Goal: Contribute content: Contribute content

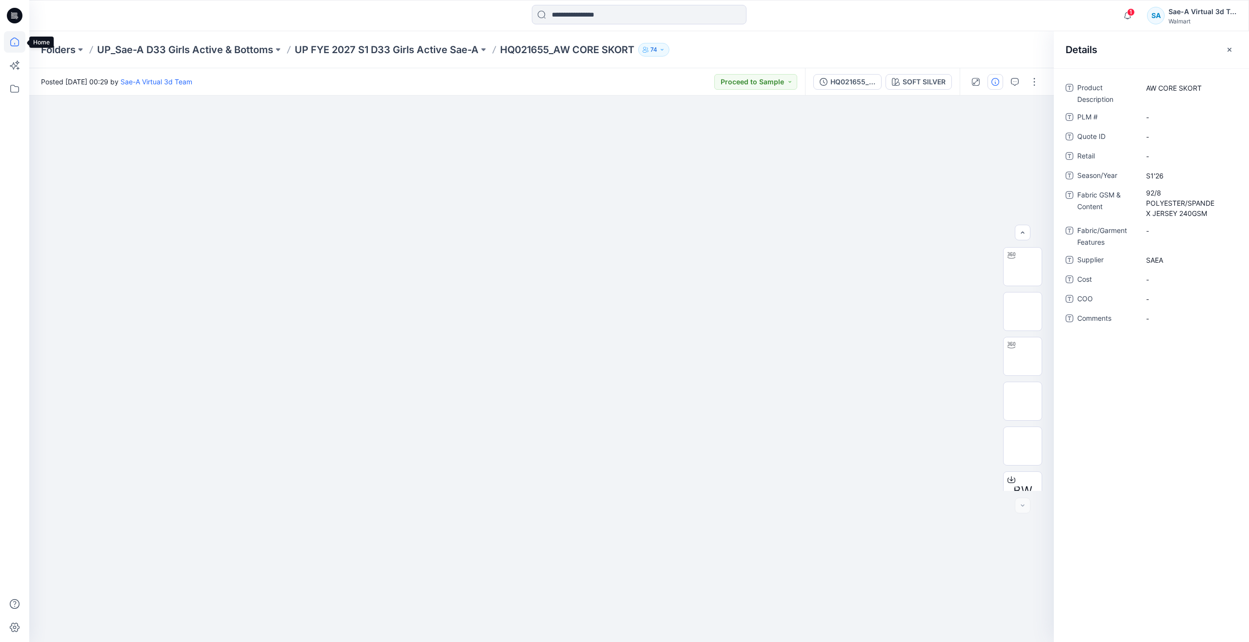
click at [18, 41] on icon at bounding box center [14, 41] width 21 height 21
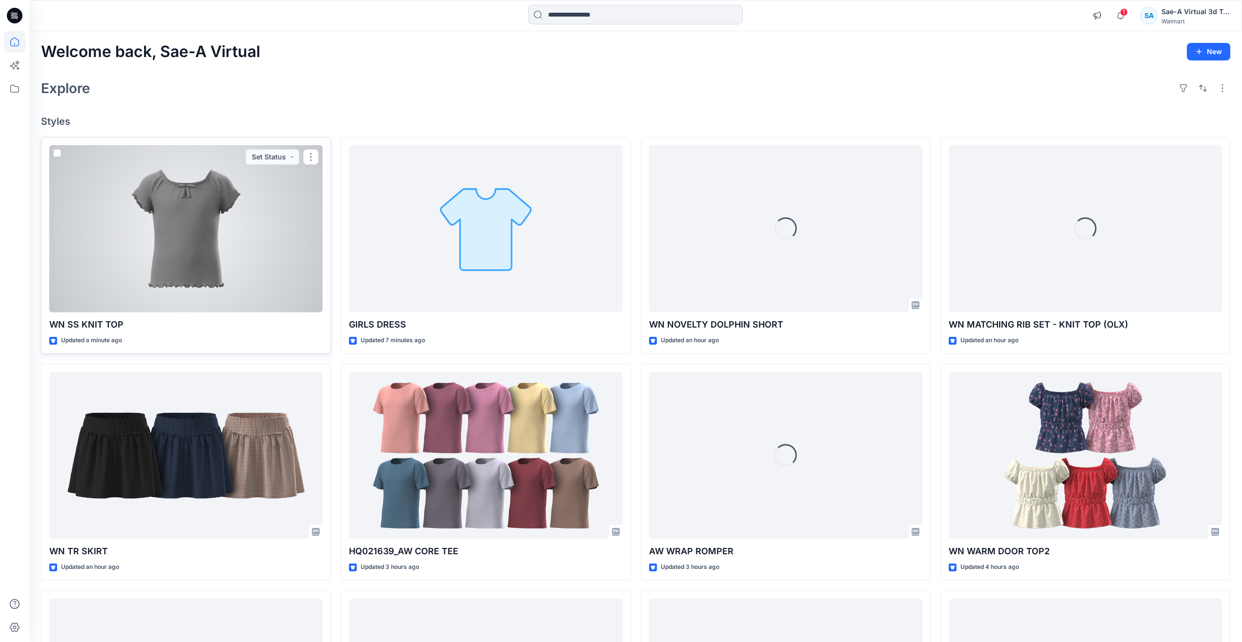
click at [134, 240] on div at bounding box center [185, 228] width 273 height 167
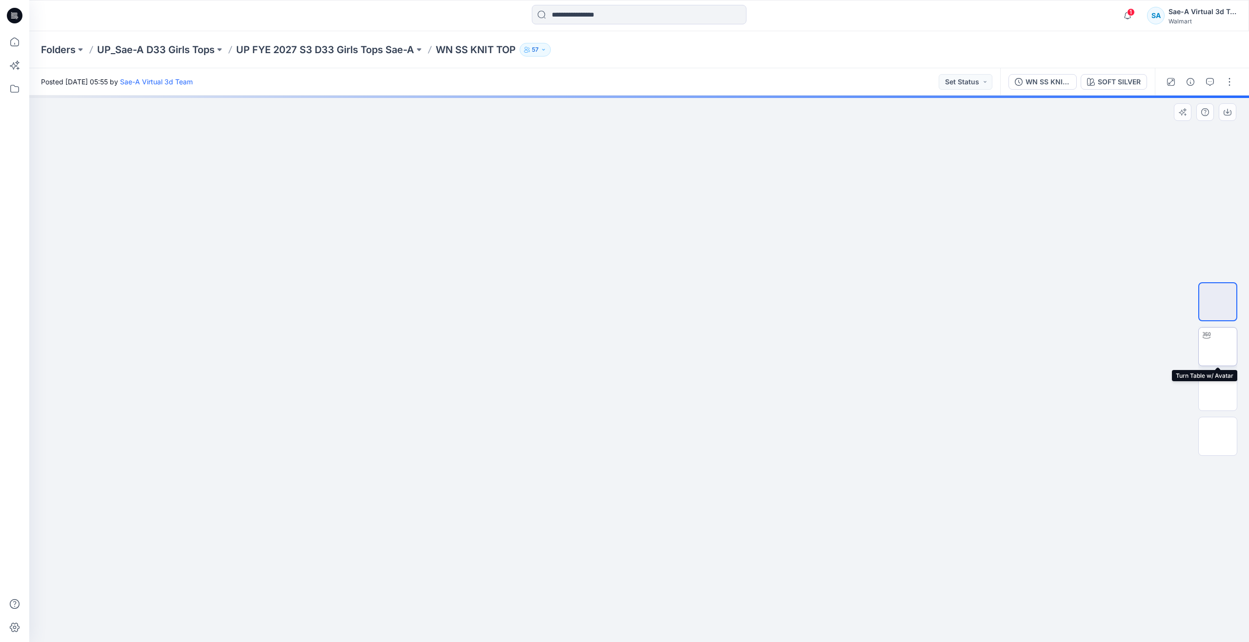
click at [1218, 347] on img at bounding box center [1218, 347] width 0 height 0
drag, startPoint x: 641, startPoint y: 625, endPoint x: 661, endPoint y: 577, distance: 51.8
click at [661, 577] on div at bounding box center [639, 369] width 1220 height 547
drag, startPoint x: 659, startPoint y: 625, endPoint x: 555, endPoint y: 547, distance: 130.3
click at [555, 547] on div at bounding box center [639, 369] width 1220 height 547
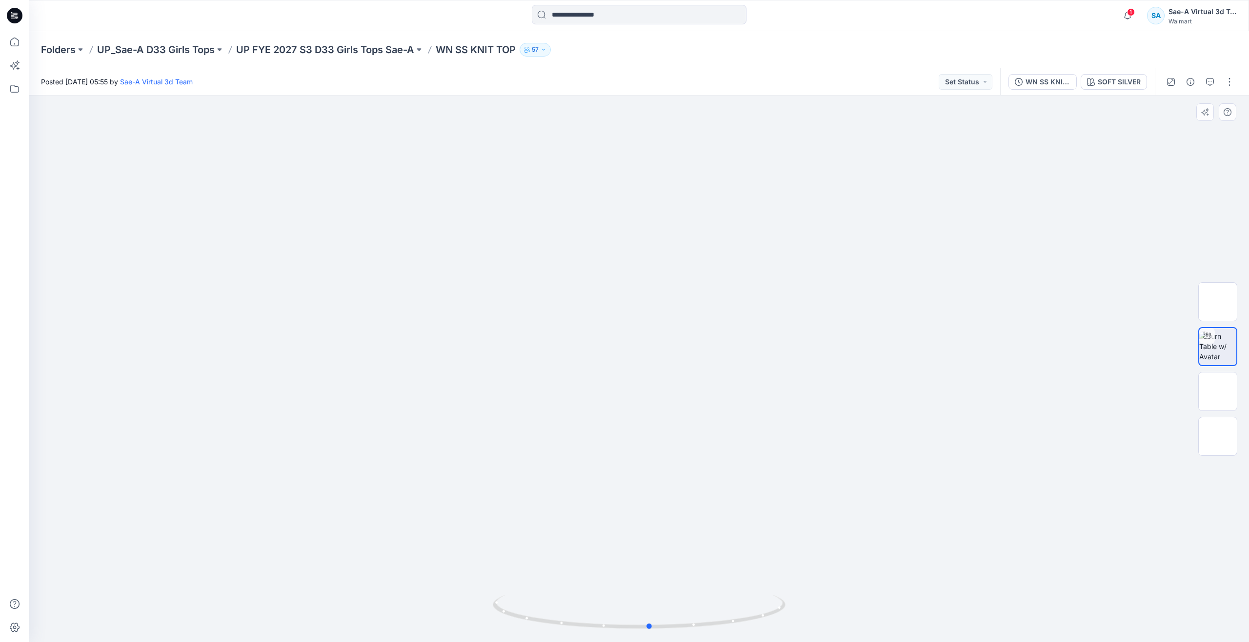
drag, startPoint x: 758, startPoint y: 619, endPoint x: 853, endPoint y: 489, distance: 160.5
click at [853, 489] on div at bounding box center [639, 369] width 1220 height 547
click at [1229, 78] on button "button" at bounding box center [1230, 82] width 16 height 16
click at [1183, 132] on button "Edit" at bounding box center [1188, 132] width 90 height 18
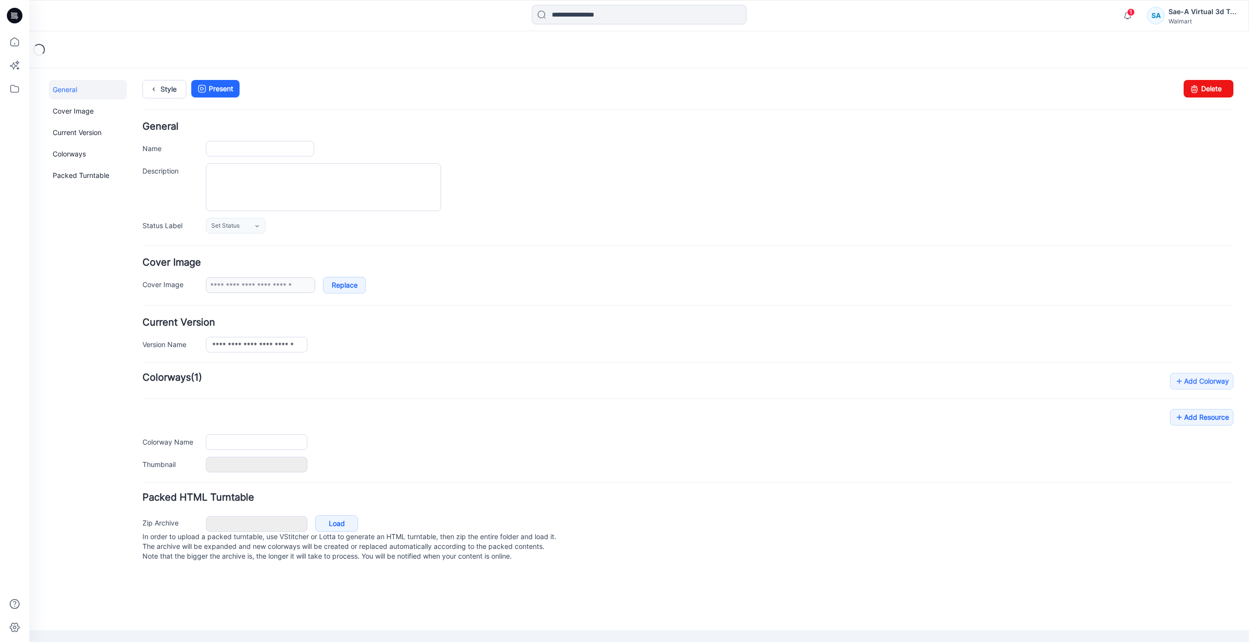
type input "**********"
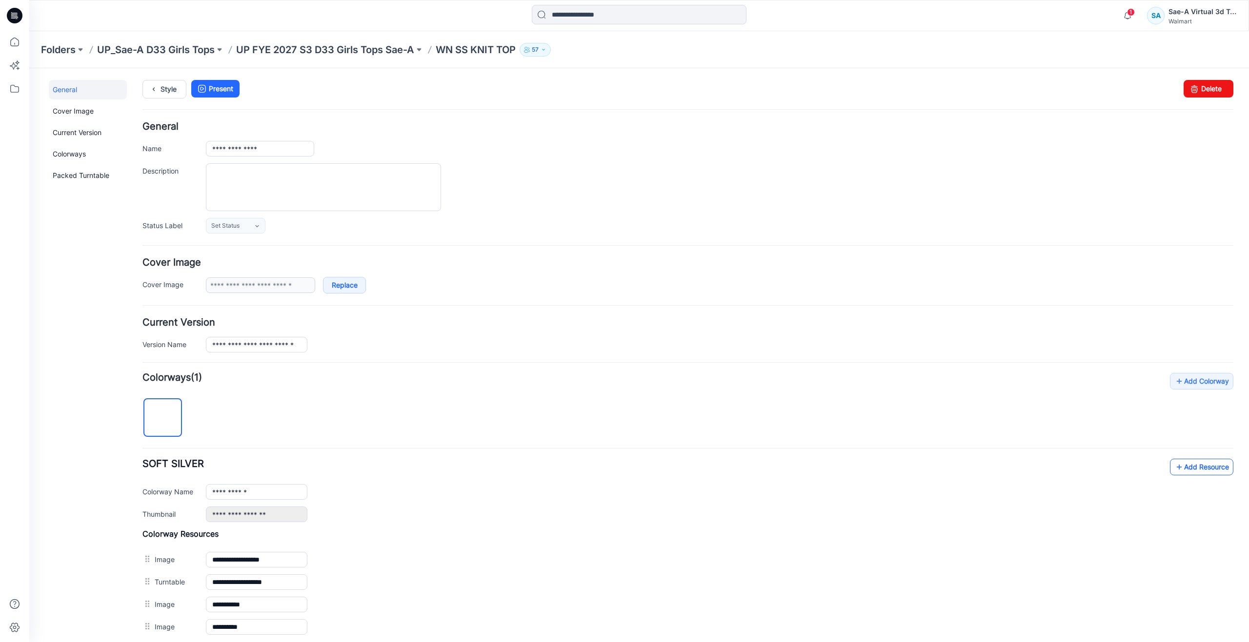
click at [1175, 458] on div "**********" at bounding box center [687, 505] width 1091 height 265
click at [1177, 465] on link "Add Resource" at bounding box center [1201, 467] width 63 height 17
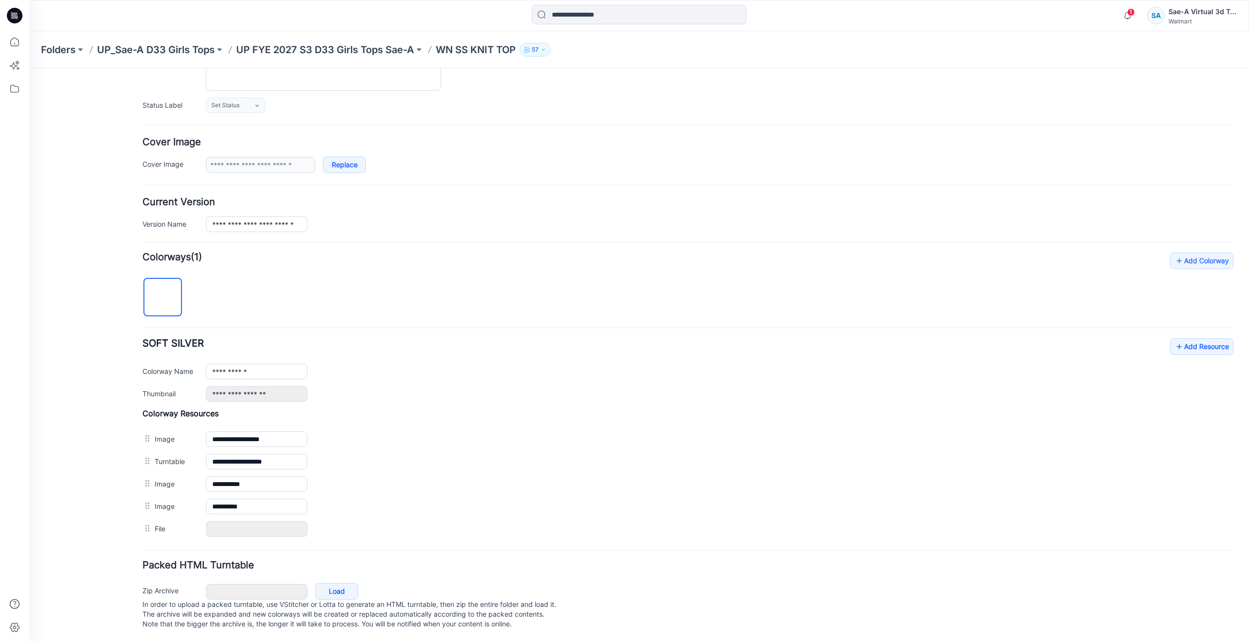
scroll to position [108, 0]
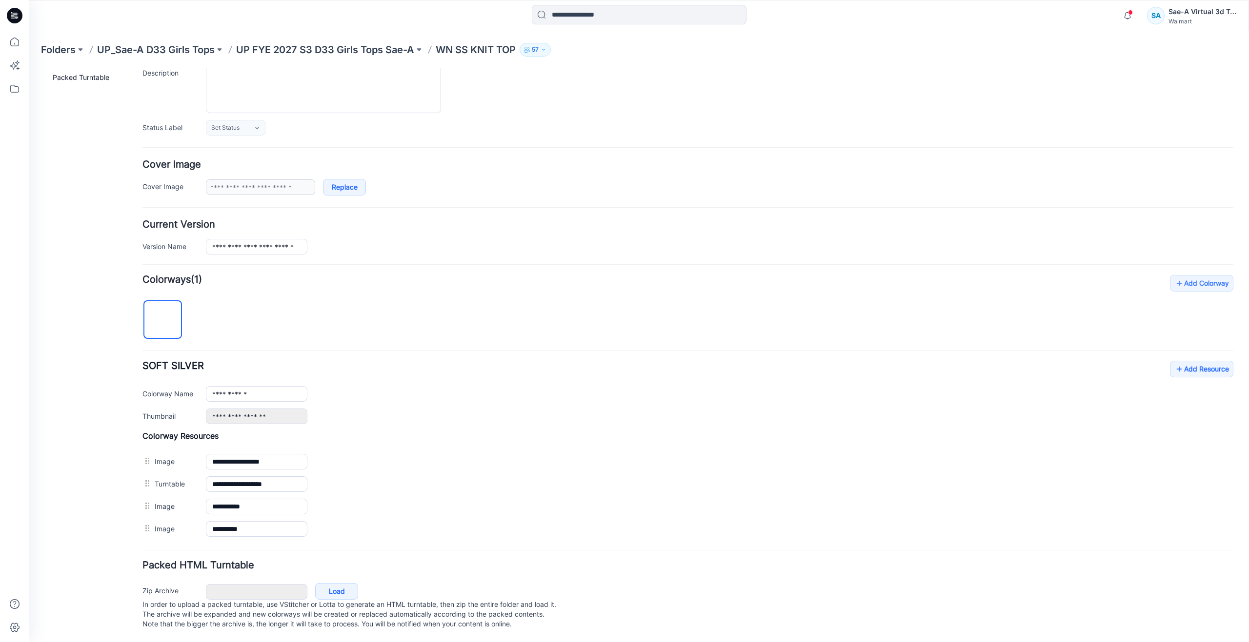
click at [121, 288] on div "General Cover Image Current Version Colorways Packed Turntable" at bounding box center [88, 312] width 78 height 661
click at [1185, 361] on link "Add Resource" at bounding box center [1201, 369] width 63 height 17
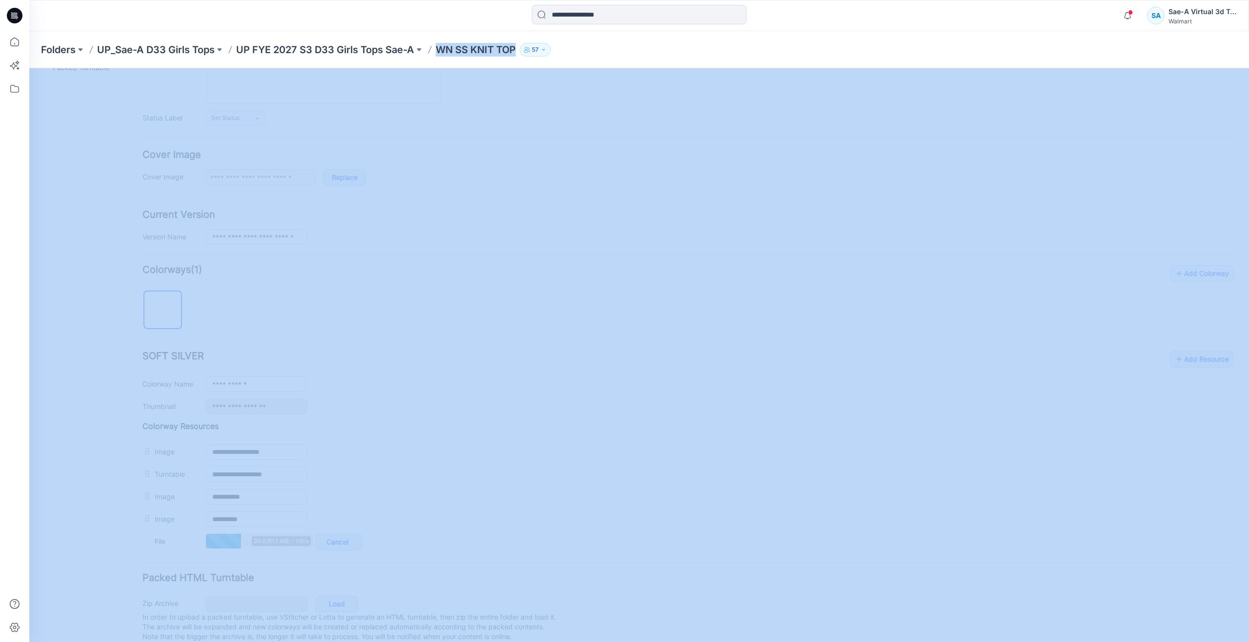
drag, startPoint x: 441, startPoint y: 47, endPoint x: 521, endPoint y: 56, distance: 80.5
click at [521, 56] on div "Folders UP_Sae-A D33 Girls Tops UP FYE 2027 S3 D33 Girls Tops Sae-A WN SS KNIT …" at bounding box center [601, 50] width 1120 height 14
copy div "WN SS KNIT TOP 57"
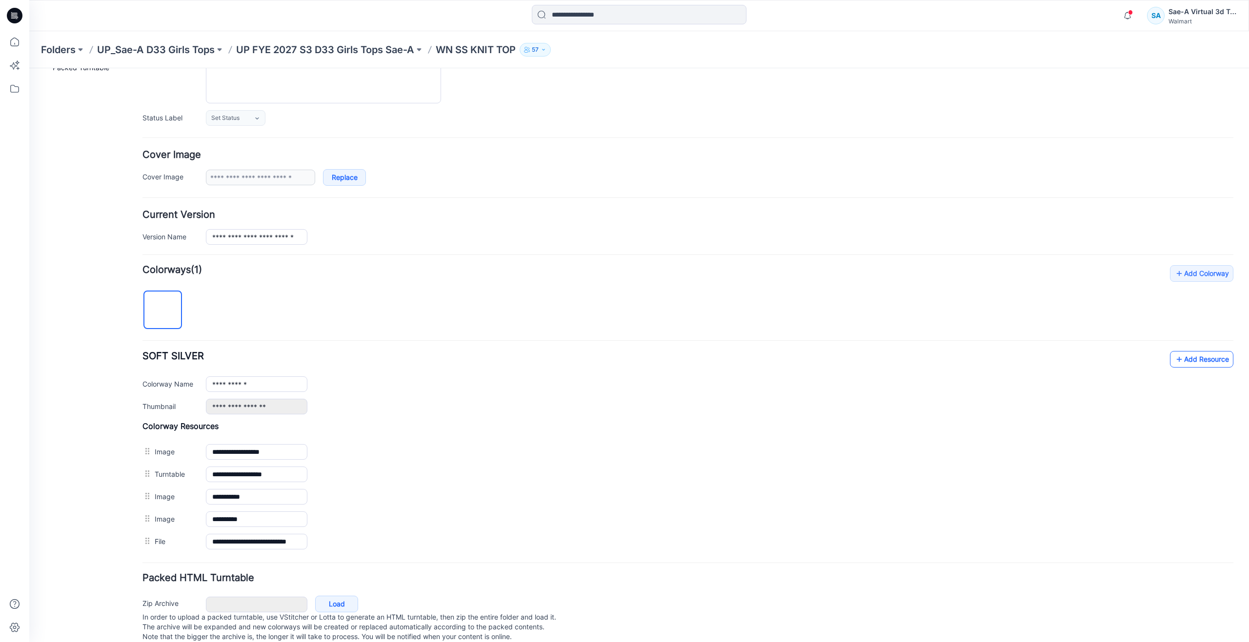
click at [1174, 359] on icon at bounding box center [1179, 360] width 10 height 16
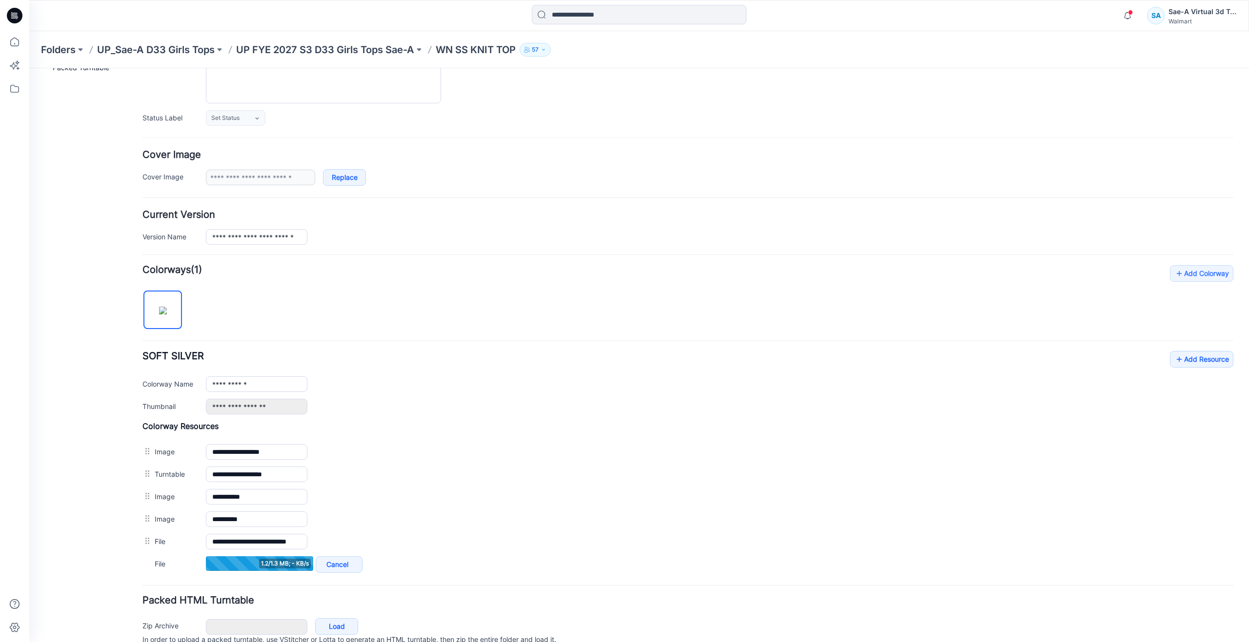
click at [1163, 368] on div "**********" at bounding box center [687, 382] width 1091 height 63
click at [1170, 366] on link "Add Resource" at bounding box center [1201, 359] width 63 height 17
click at [1174, 356] on icon at bounding box center [1179, 360] width 10 height 16
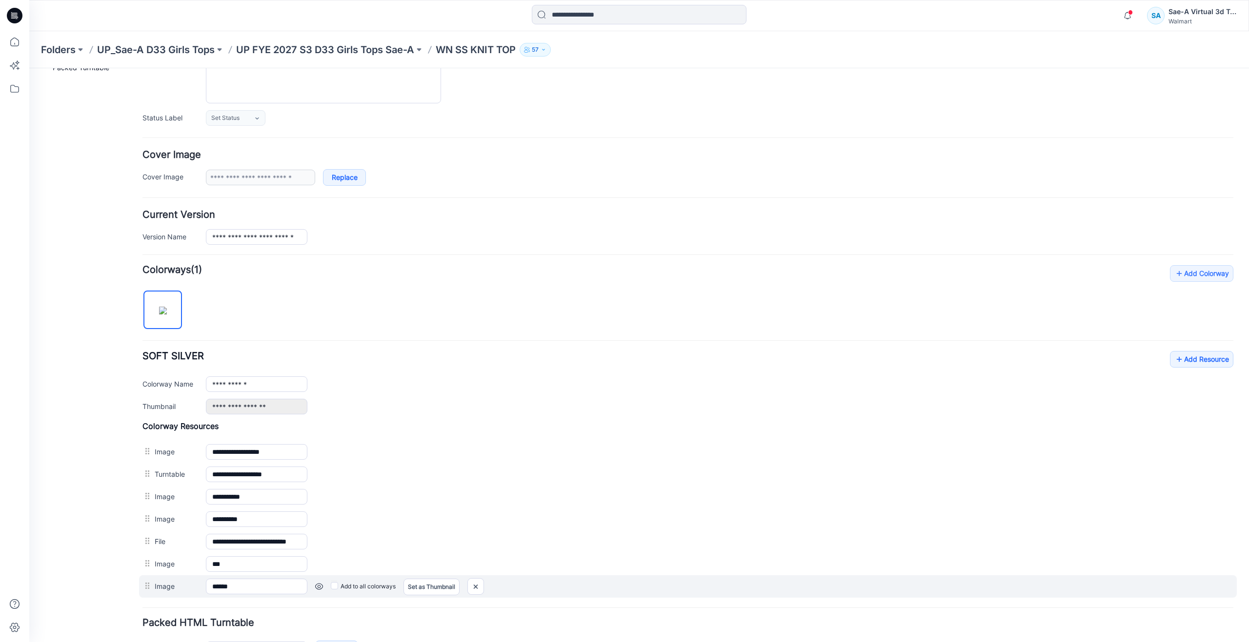
click at [330, 587] on div "Add to all colorways Set as Thumbnail Unset as Thumbnail" at bounding box center [770, 587] width 926 height 16
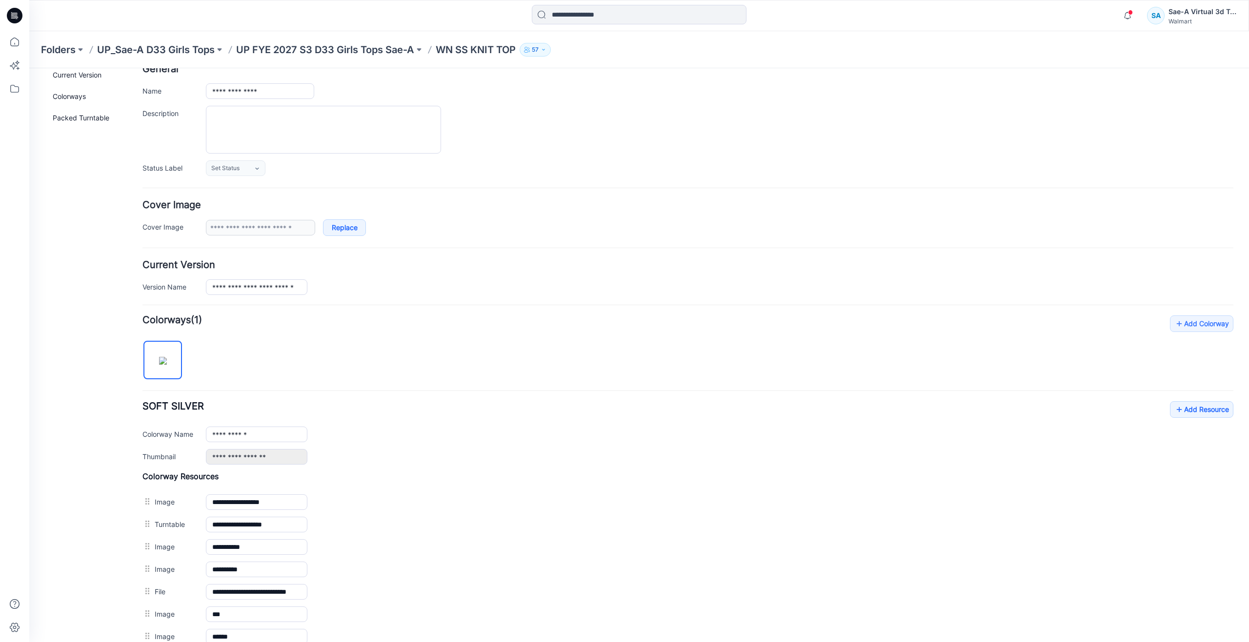
scroll to position [0, 0]
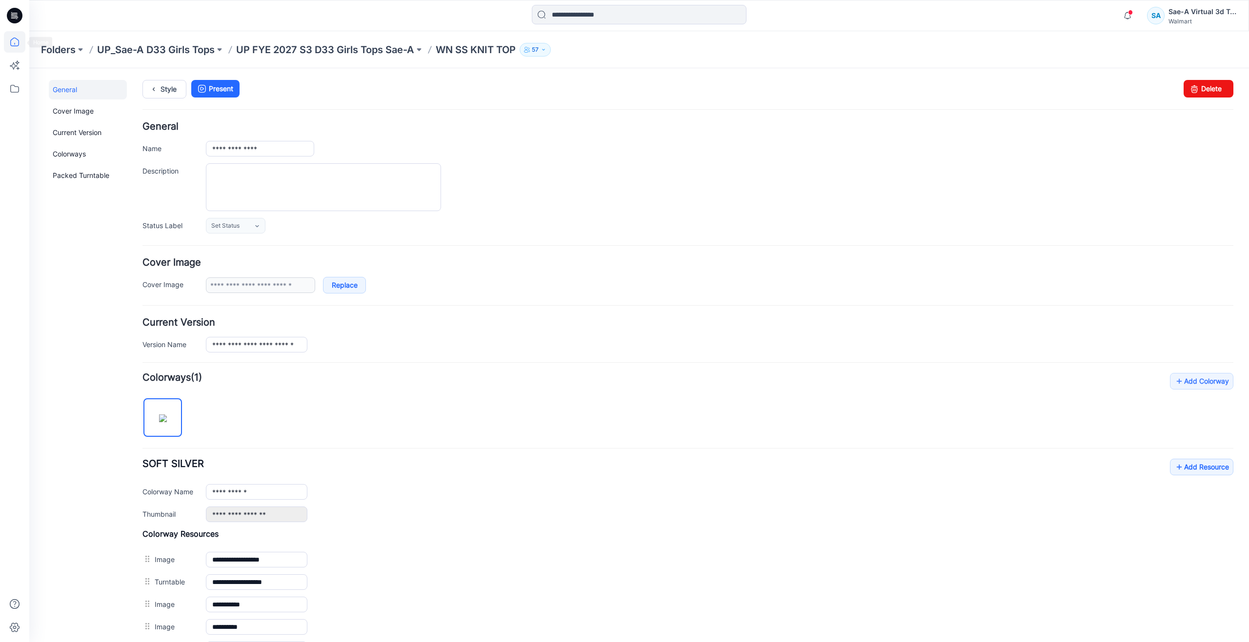
click at [24, 39] on icon at bounding box center [14, 41] width 21 height 21
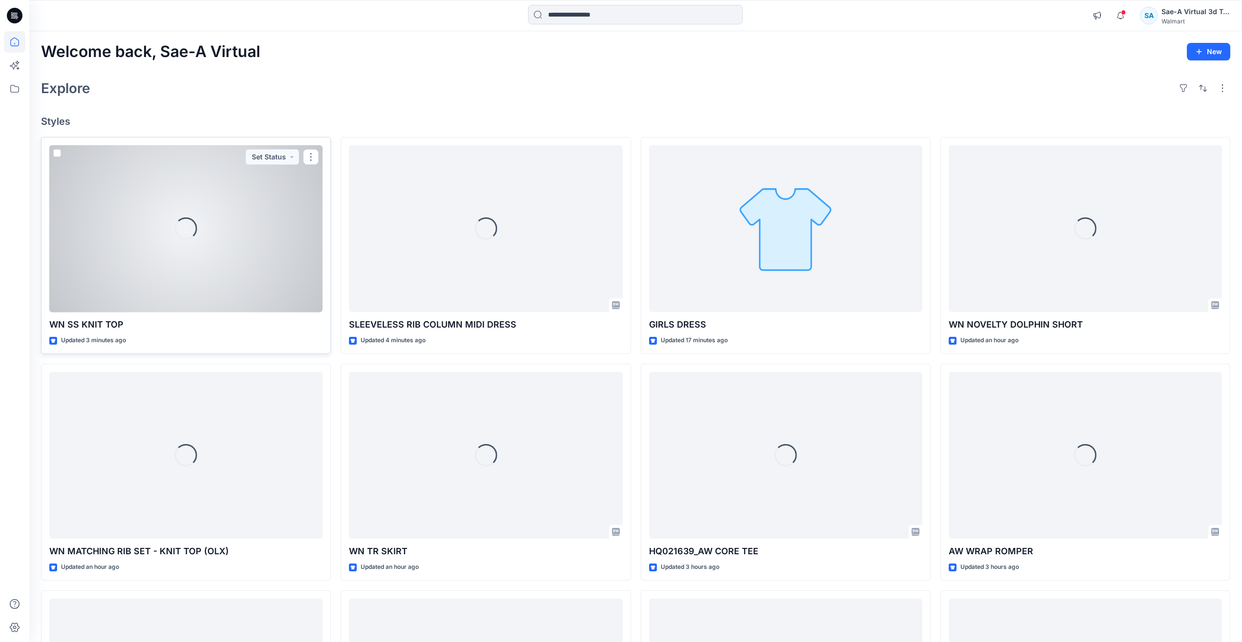
click at [194, 259] on div "Loading..." at bounding box center [185, 228] width 273 height 167
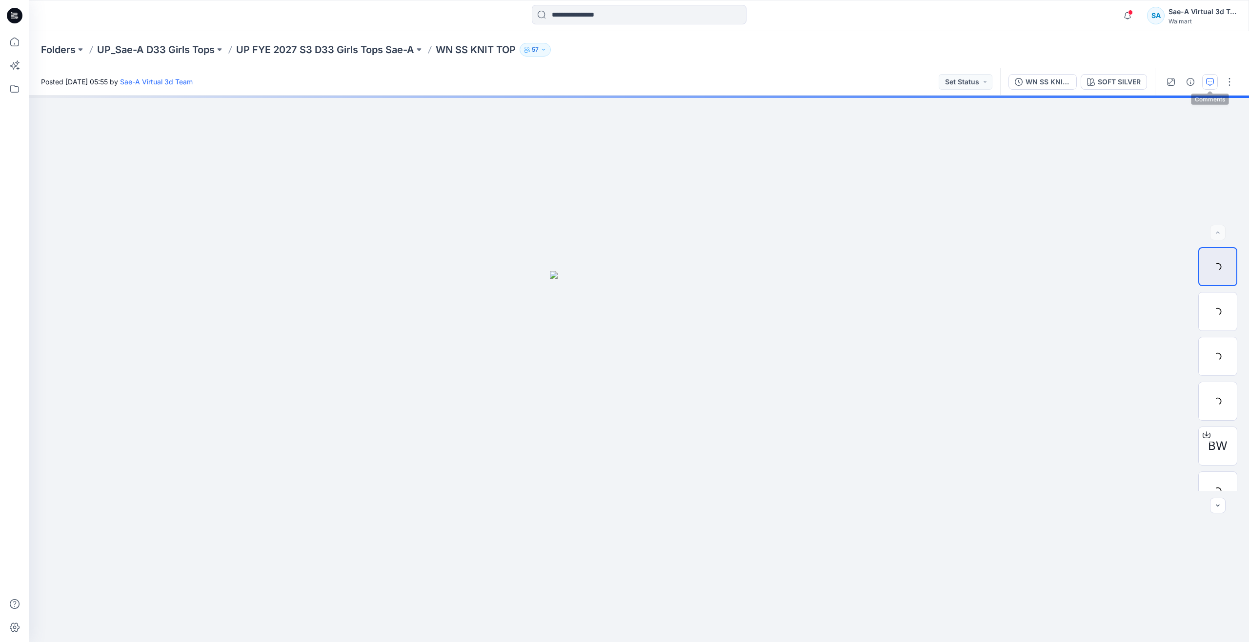
click at [1207, 82] on icon "button" at bounding box center [1210, 82] width 8 height 8
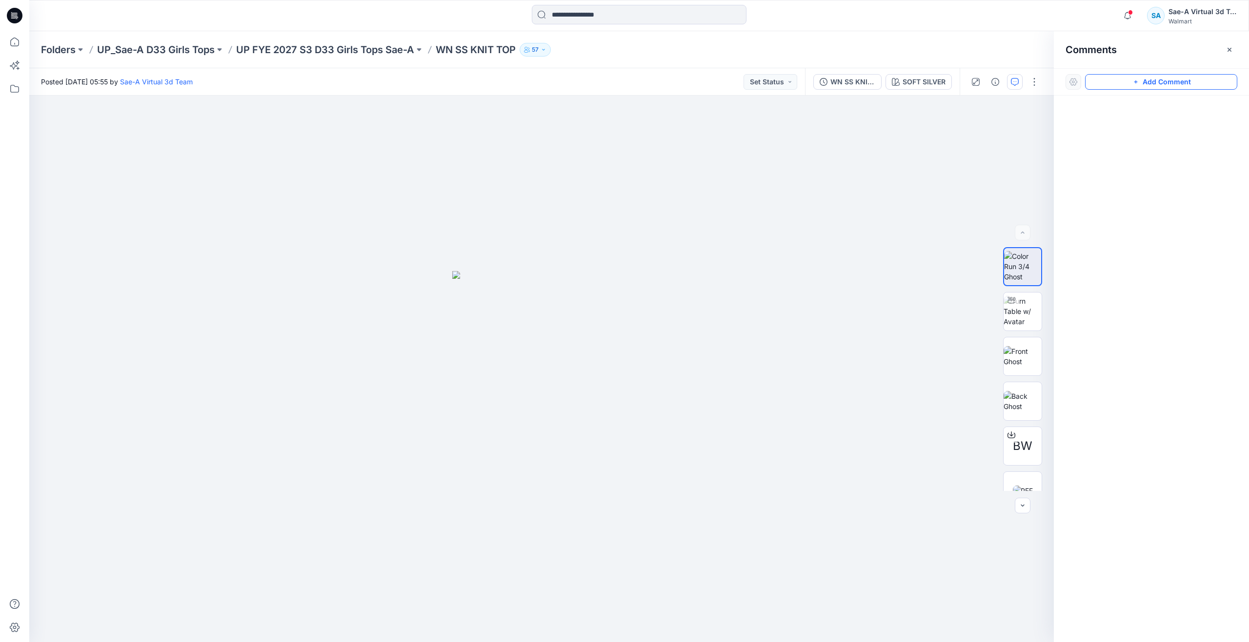
click at [1120, 81] on button "Add Comment" at bounding box center [1161, 82] width 152 height 16
click at [716, 191] on div "1" at bounding box center [541, 369] width 1024 height 547
type textarea "**********"
click at [834, 253] on button "Post" at bounding box center [839, 255] width 27 height 16
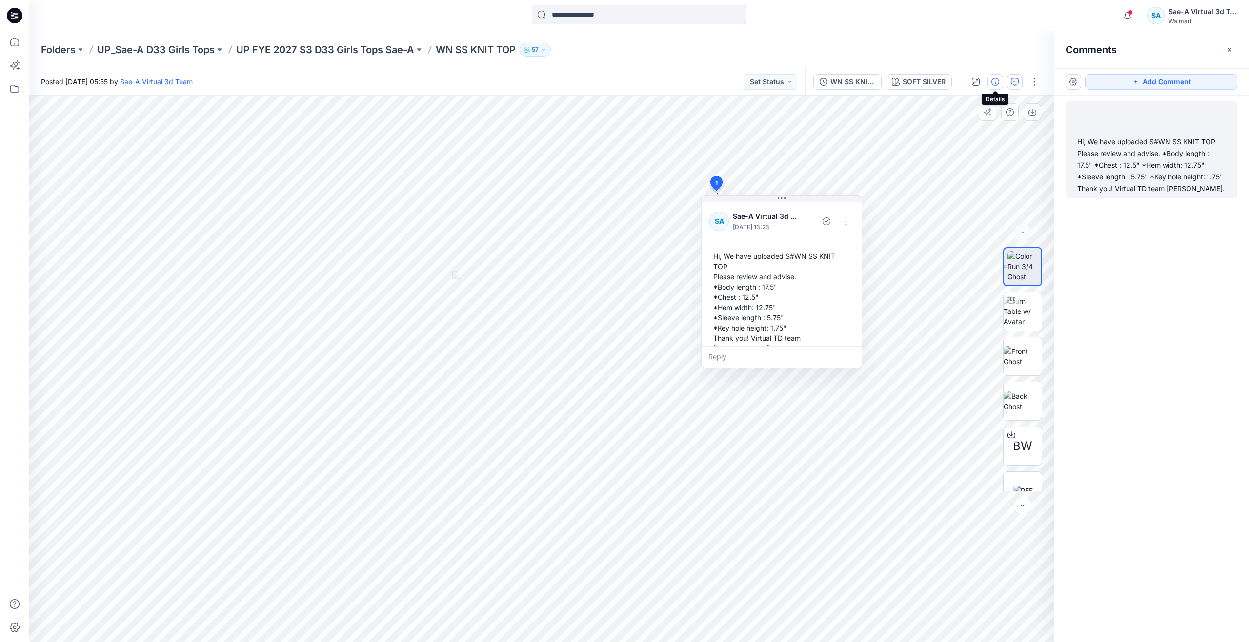
click at [988, 82] on button "button" at bounding box center [995, 82] width 16 height 16
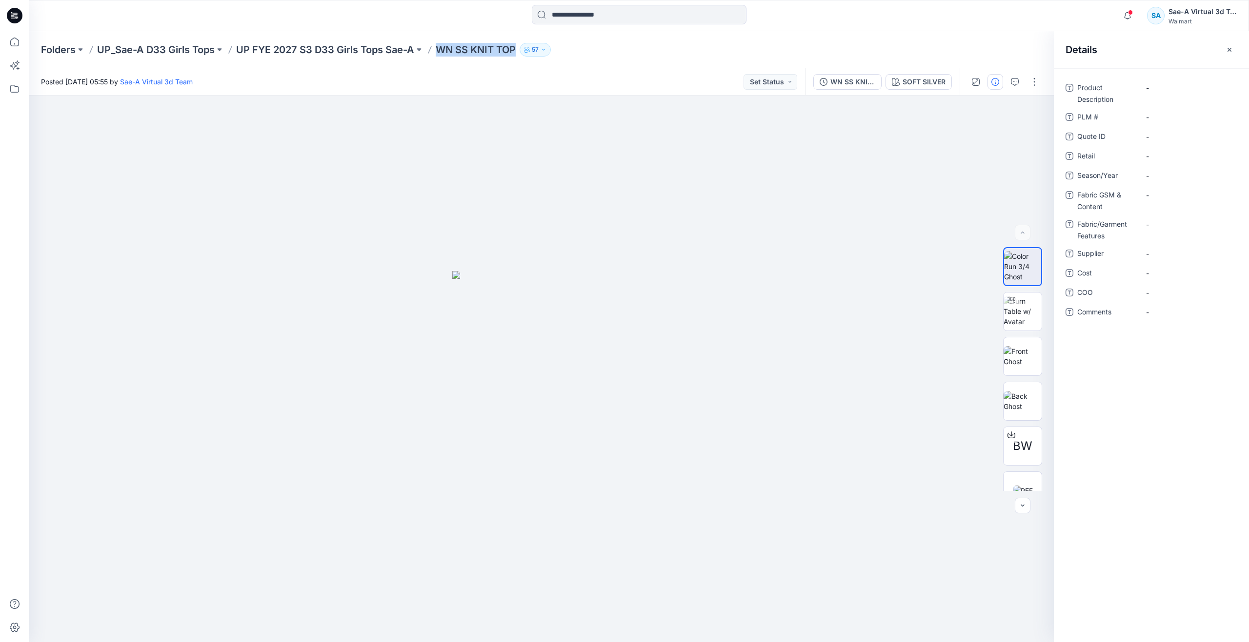
drag, startPoint x: 438, startPoint y: 48, endPoint x: 517, endPoint y: 57, distance: 80.0
click at [517, 57] on div "Folders UP_Sae-A D33 Girls Tops UP FYE 2027 S3 D33 Girls Tops Sae-A WN SS KNIT …" at bounding box center [639, 49] width 1220 height 37
copy p "WN SS KNIT TOP"
click at [1168, 91] on Description "-" at bounding box center [1188, 88] width 85 height 10
type textarea "**********"
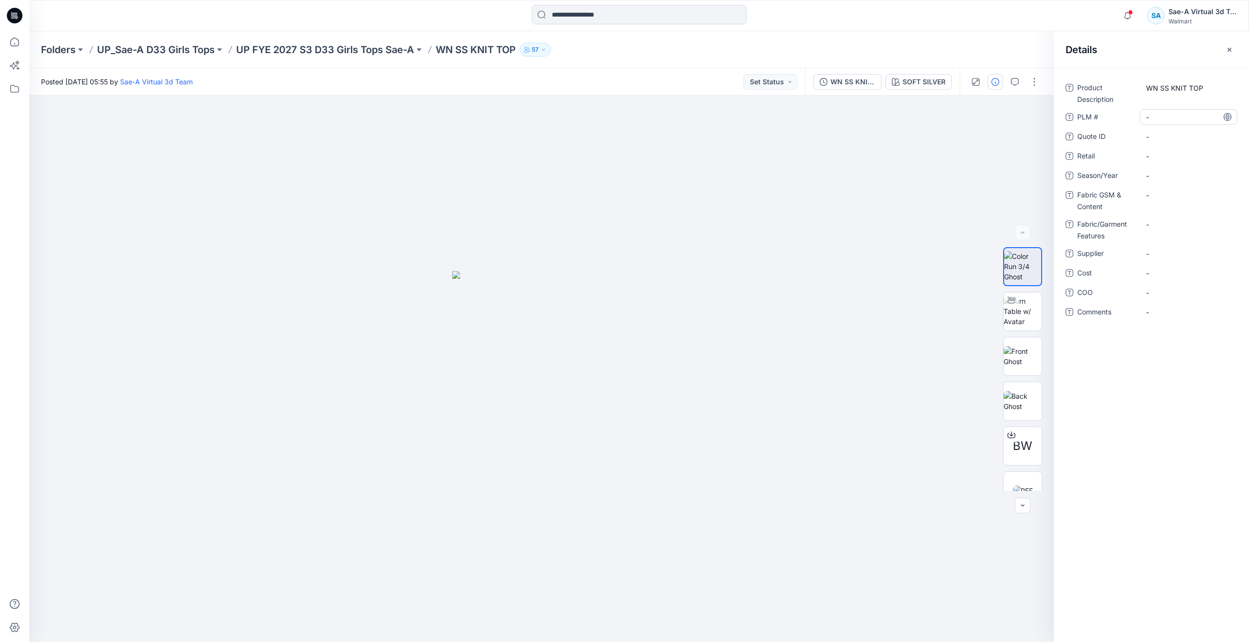
click at [1163, 116] on \ "-" at bounding box center [1188, 117] width 85 height 10
type textarea "*"
type textarea "***"
click at [1152, 172] on span "-" at bounding box center [1188, 176] width 85 height 10
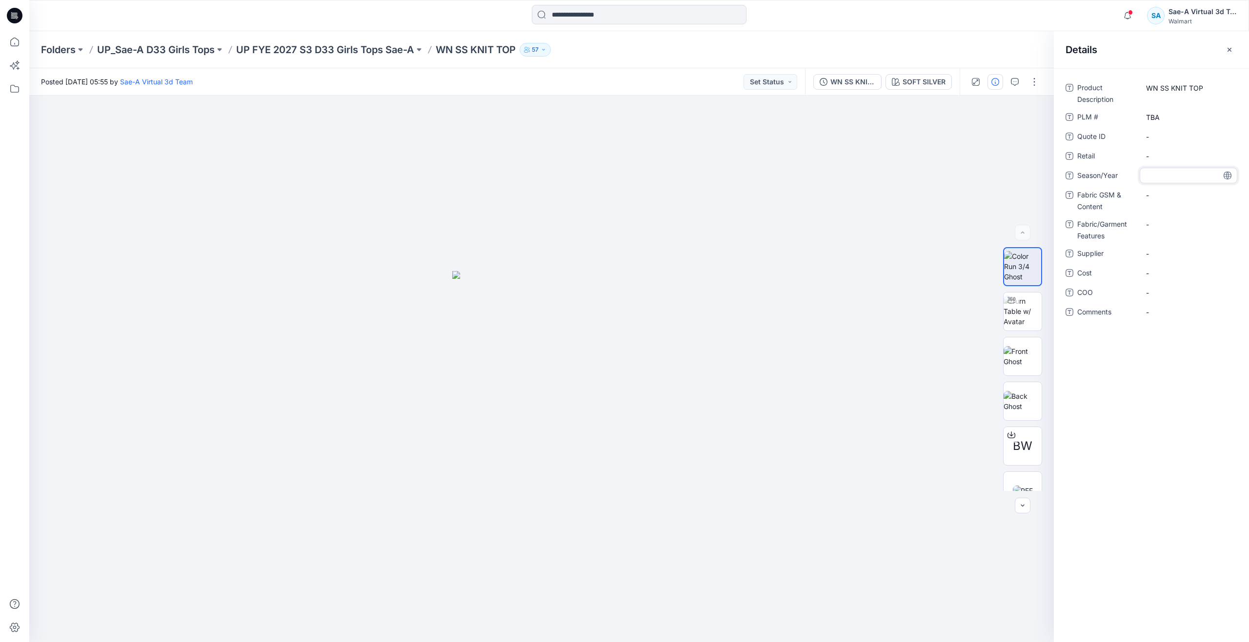
type textarea "*"
type textarea "*****"
click at [1172, 193] on Content "-" at bounding box center [1188, 195] width 85 height 10
click at [1145, 194] on textarea "**********" at bounding box center [1189, 195] width 98 height 16
type textarea "**********"
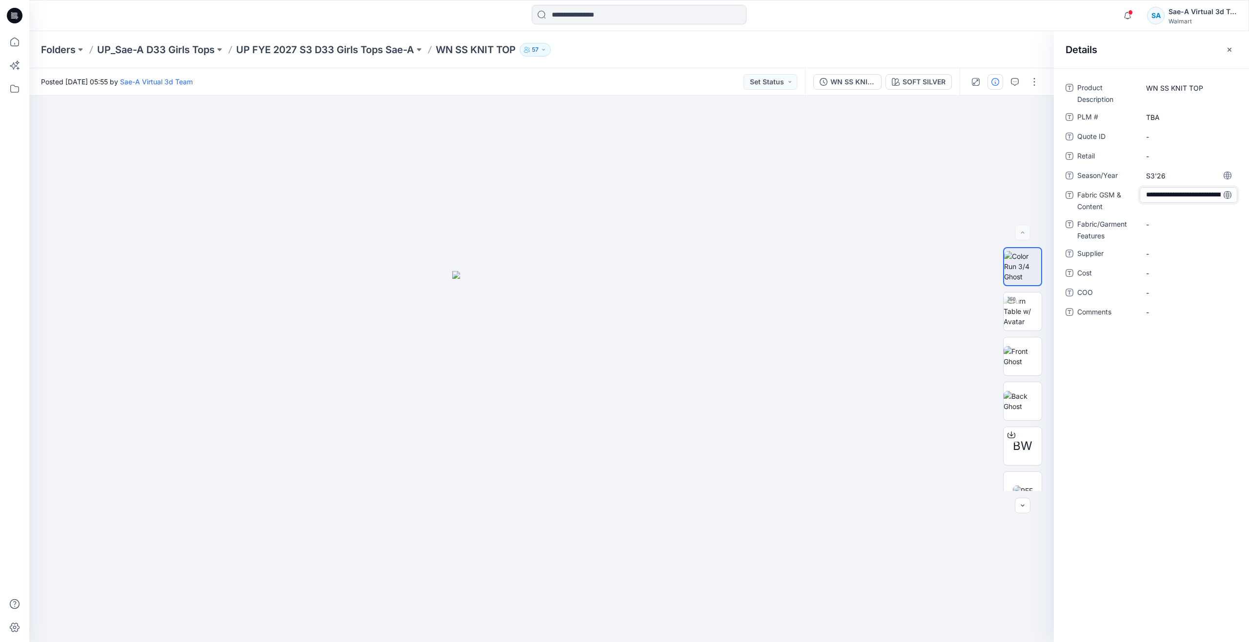
click at [1171, 216] on div "**********" at bounding box center [1151, 206] width 172 height 252
click at [1173, 228] on Features "-" at bounding box center [1188, 231] width 85 height 10
click at [1180, 235] on Features "-" at bounding box center [1188, 231] width 85 height 10
type textarea "**********"
click at [1165, 260] on span "-" at bounding box center [1188, 260] width 85 height 10
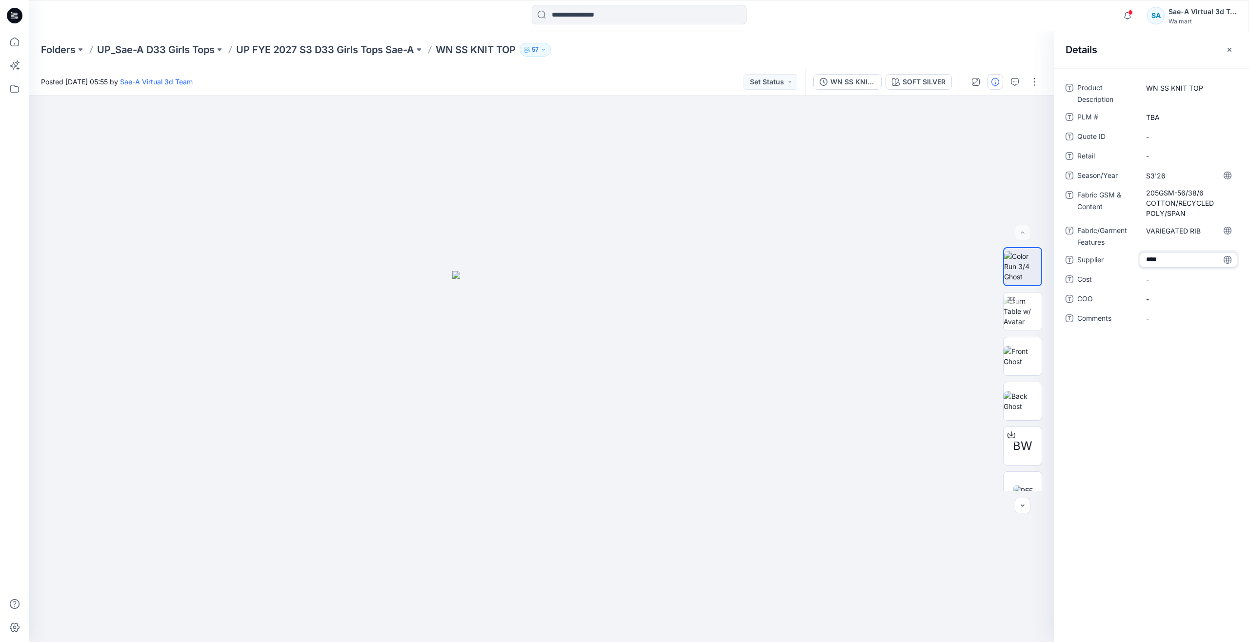
type textarea "*****"
click at [1165, 388] on div "Product Description WN SS KNIT TOP PLM # TBA Quote ID - Retail - Season/Year S3…" at bounding box center [1151, 355] width 195 height 574
click at [1159, 279] on span "-" at bounding box center [1188, 280] width 85 height 10
type textarea "***"
click at [1177, 394] on div "Product Description WN SS KNIT TOP PLM # TBA Quote ID - Retail - Season/Year S3…" at bounding box center [1151, 355] width 195 height 574
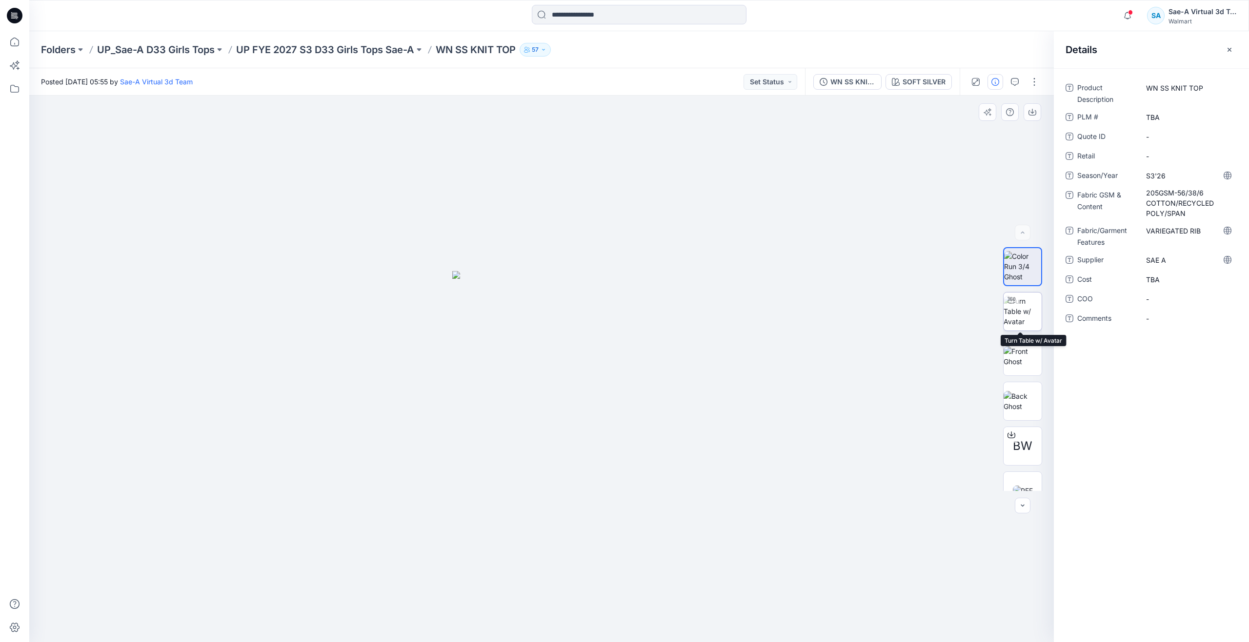
click at [1035, 317] on img at bounding box center [1022, 311] width 38 height 31
drag, startPoint x: 547, startPoint y: 626, endPoint x: 553, endPoint y: 577, distance: 49.1
click at [553, 577] on div at bounding box center [541, 369] width 1024 height 547
click at [1018, 352] on img at bounding box center [1022, 356] width 38 height 20
click at [1019, 313] on img at bounding box center [1022, 311] width 38 height 31
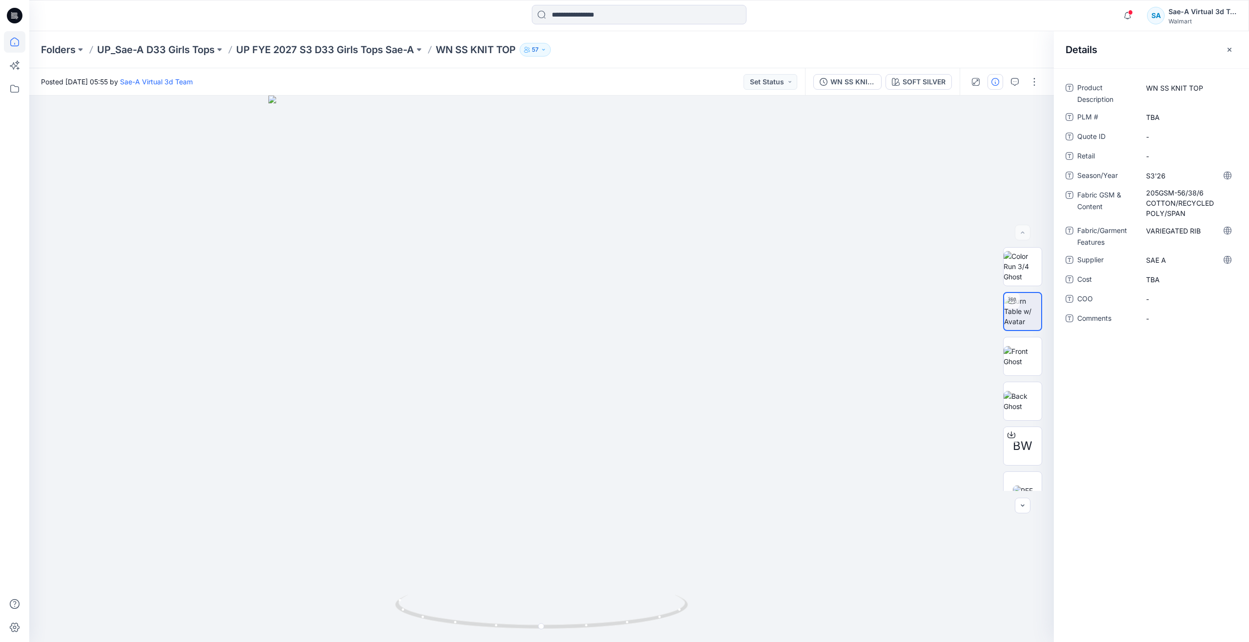
click at [24, 49] on icon at bounding box center [14, 41] width 21 height 21
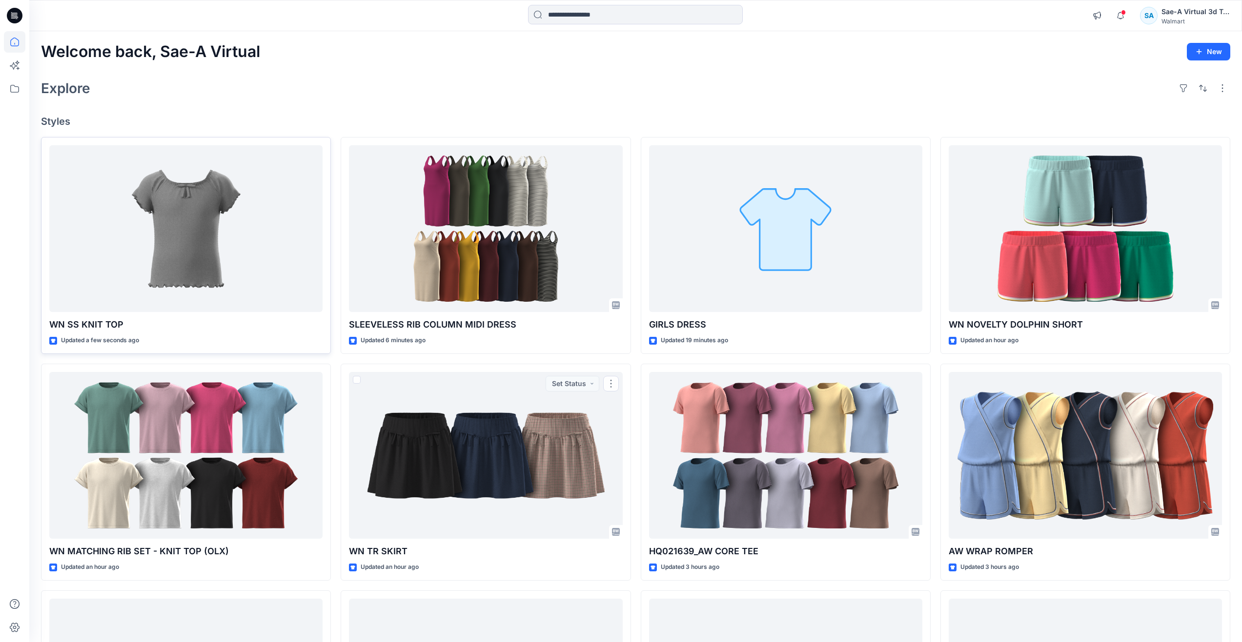
click at [204, 286] on div at bounding box center [185, 228] width 273 height 167
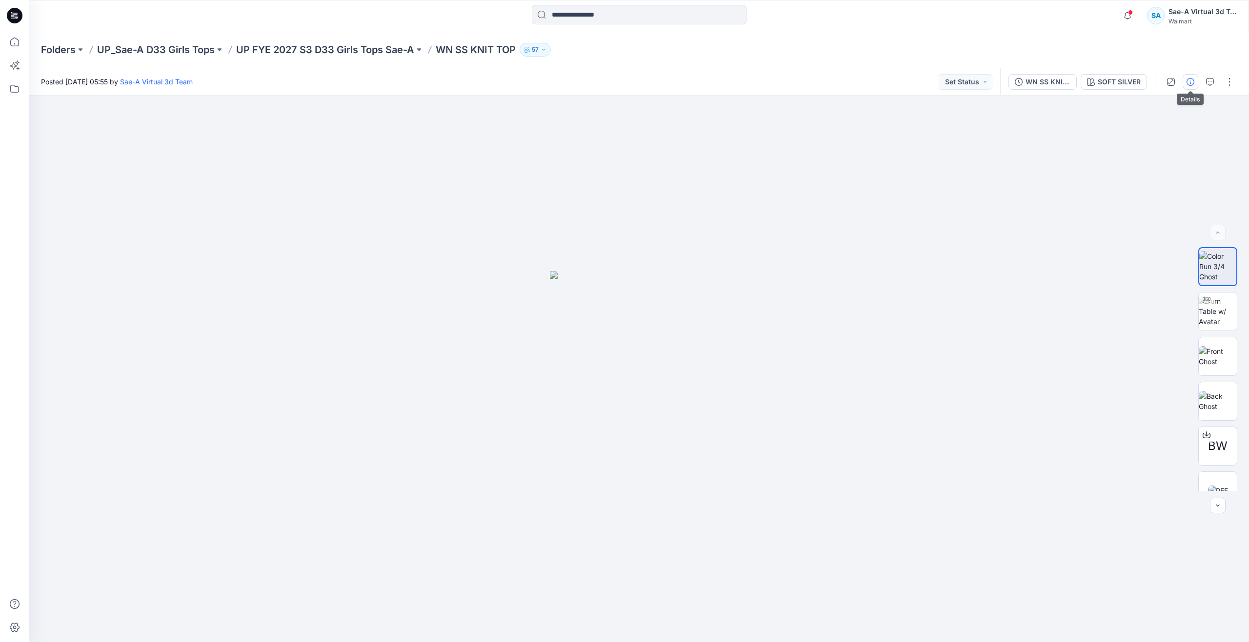
click at [1194, 83] on button "button" at bounding box center [1191, 82] width 16 height 16
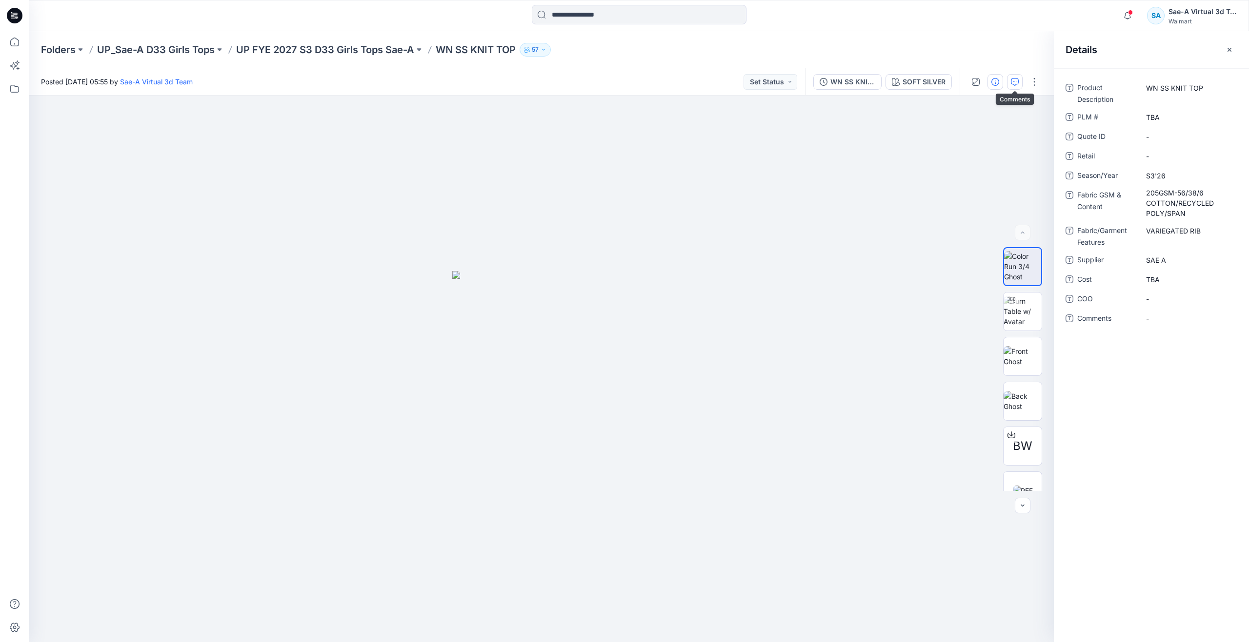
click at [1016, 83] on icon "button" at bounding box center [1015, 82] width 8 height 8
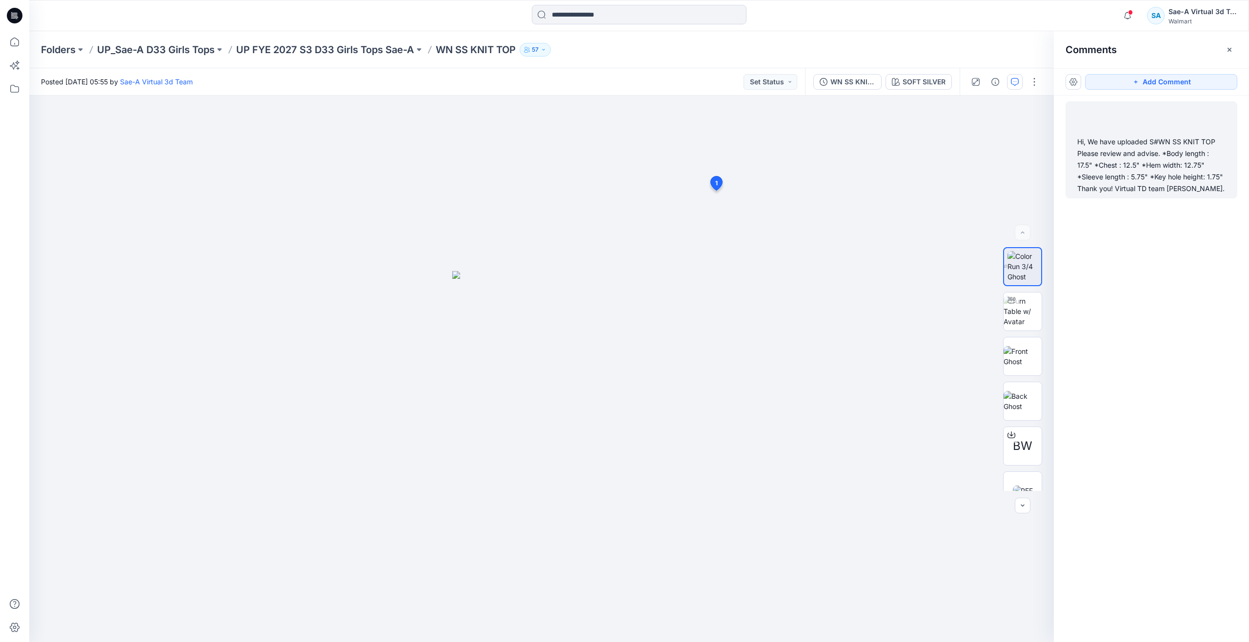
click at [1174, 168] on div "Hi, We have uploaded S#WN SS KNIT TOP Please review and advise. *Body length : …" at bounding box center [1151, 165] width 148 height 59
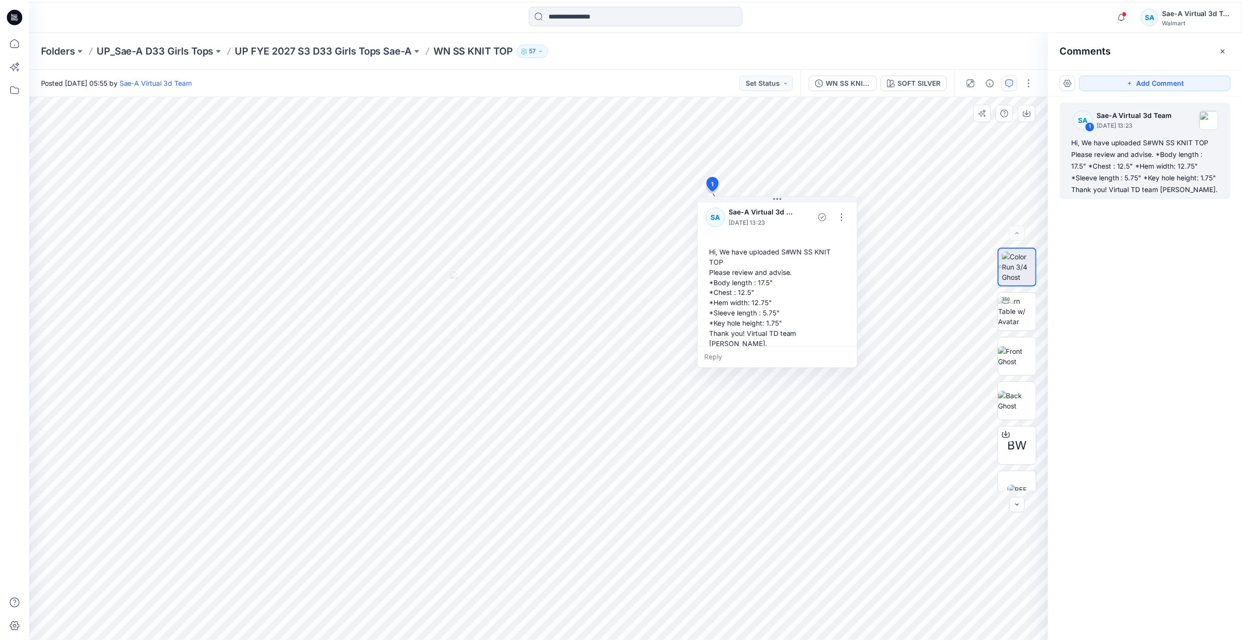
scroll to position [7, 0]
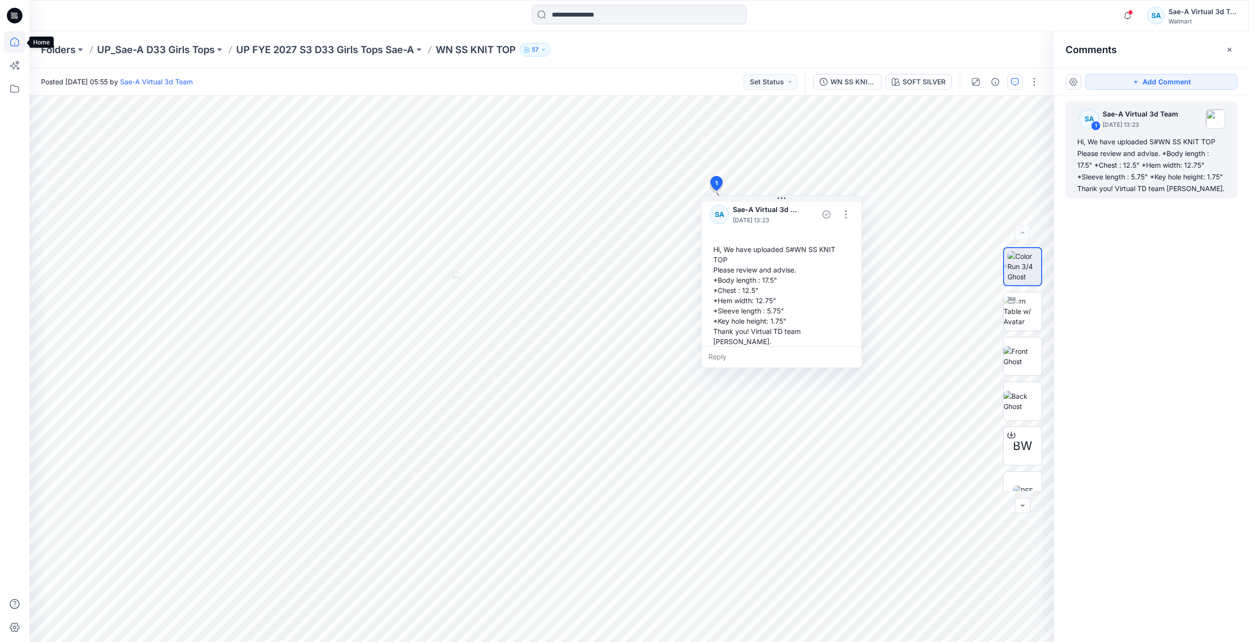
click at [16, 34] on icon at bounding box center [14, 41] width 21 height 21
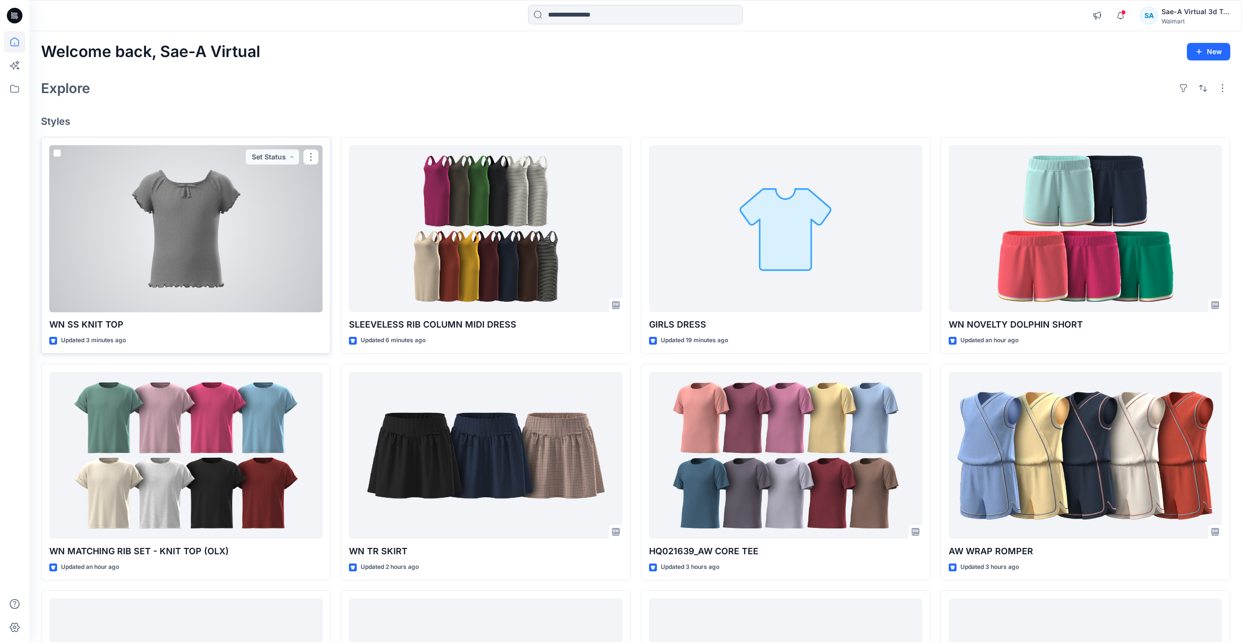
click at [201, 282] on div at bounding box center [185, 228] width 273 height 167
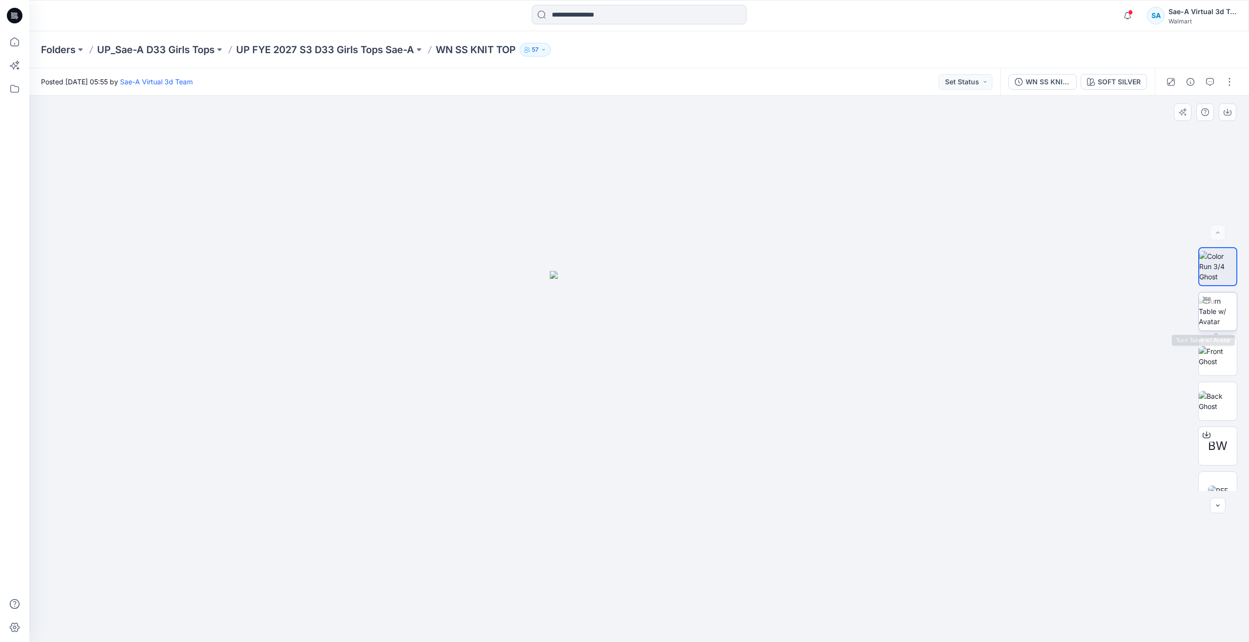
click at [1202, 316] on img at bounding box center [1218, 311] width 38 height 31
click at [1207, 83] on icon "button" at bounding box center [1210, 82] width 8 height 8
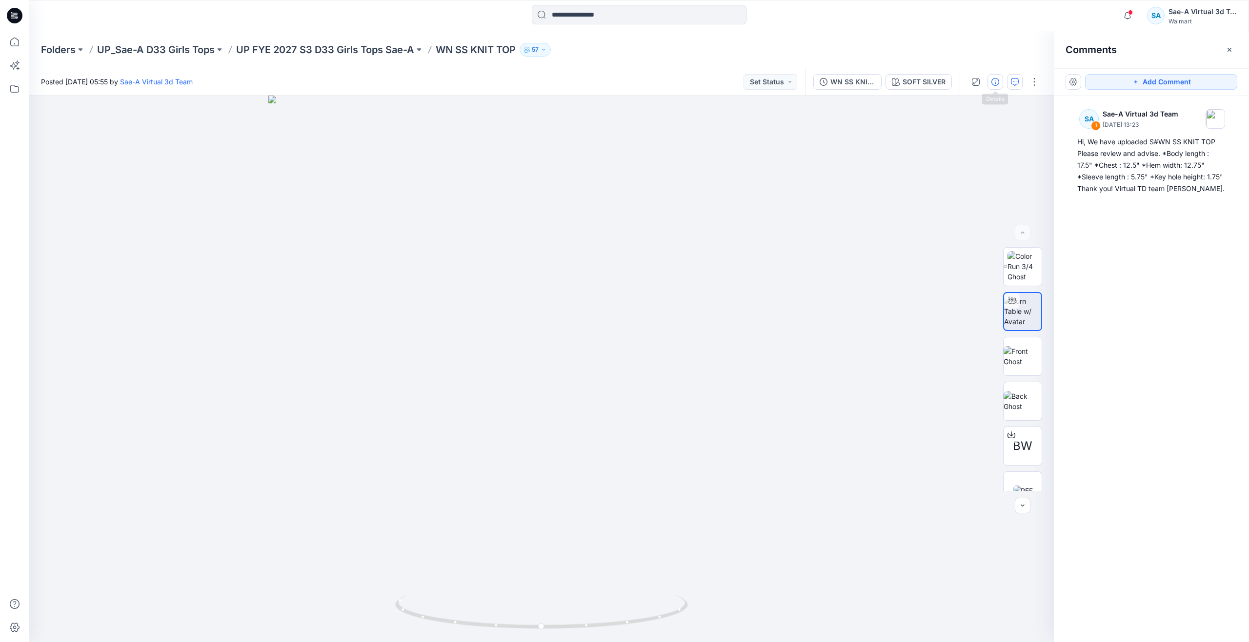
click at [993, 84] on icon "button" at bounding box center [995, 82] width 8 height 8
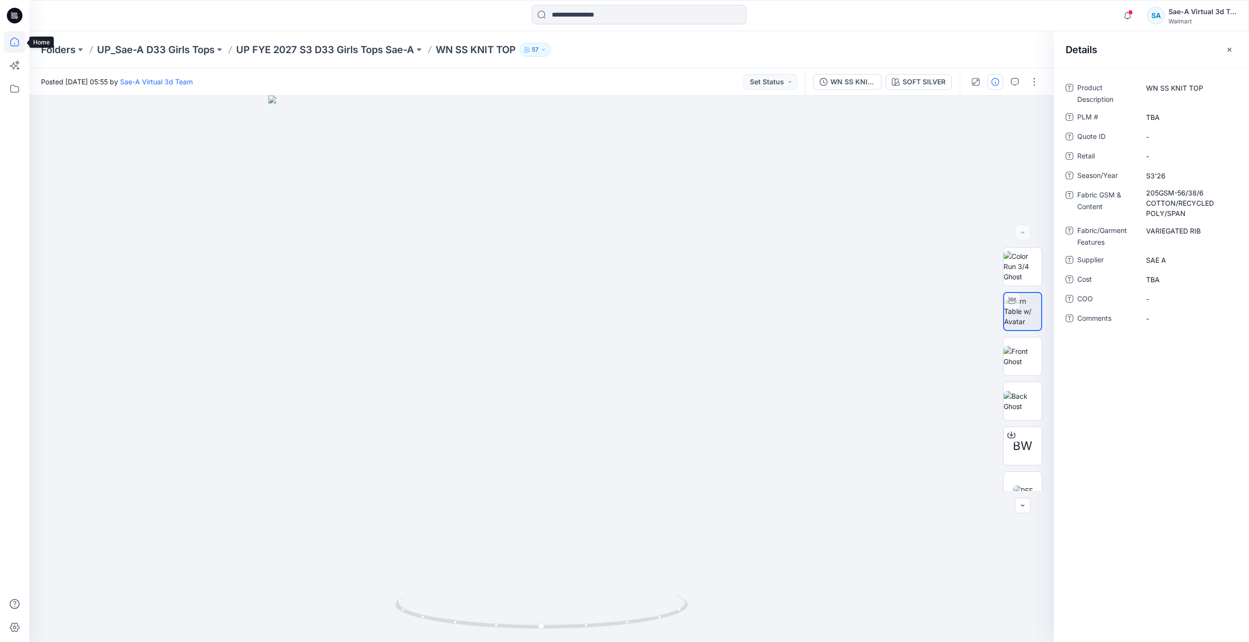
click at [22, 45] on icon at bounding box center [14, 41] width 21 height 21
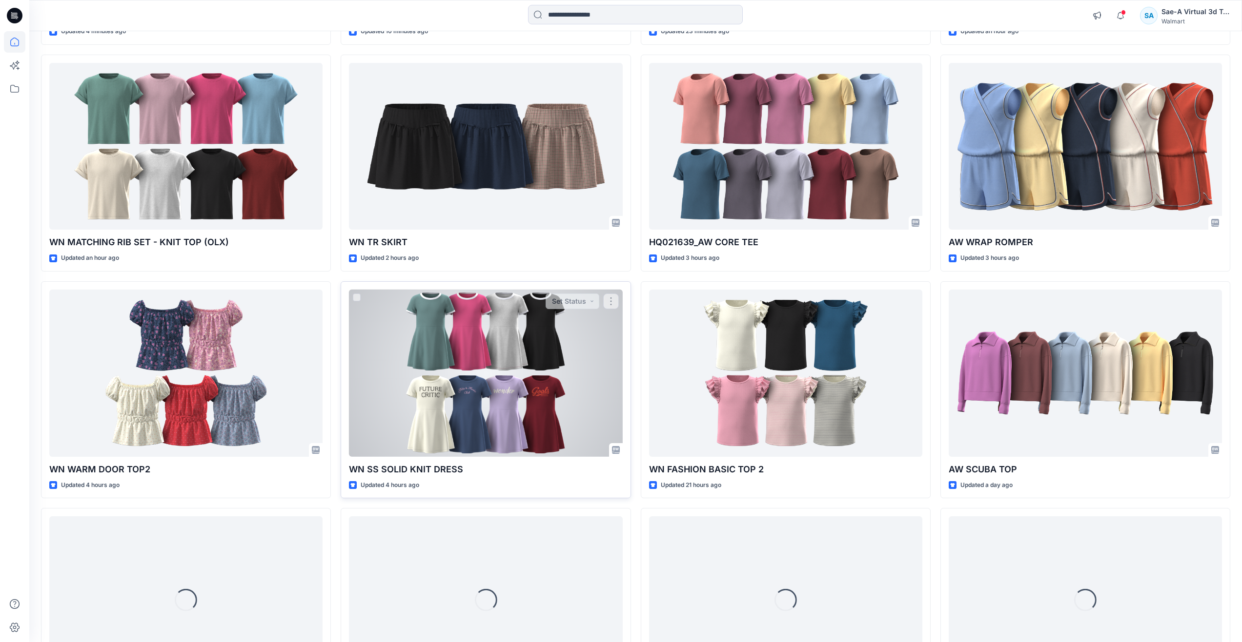
scroll to position [310, 0]
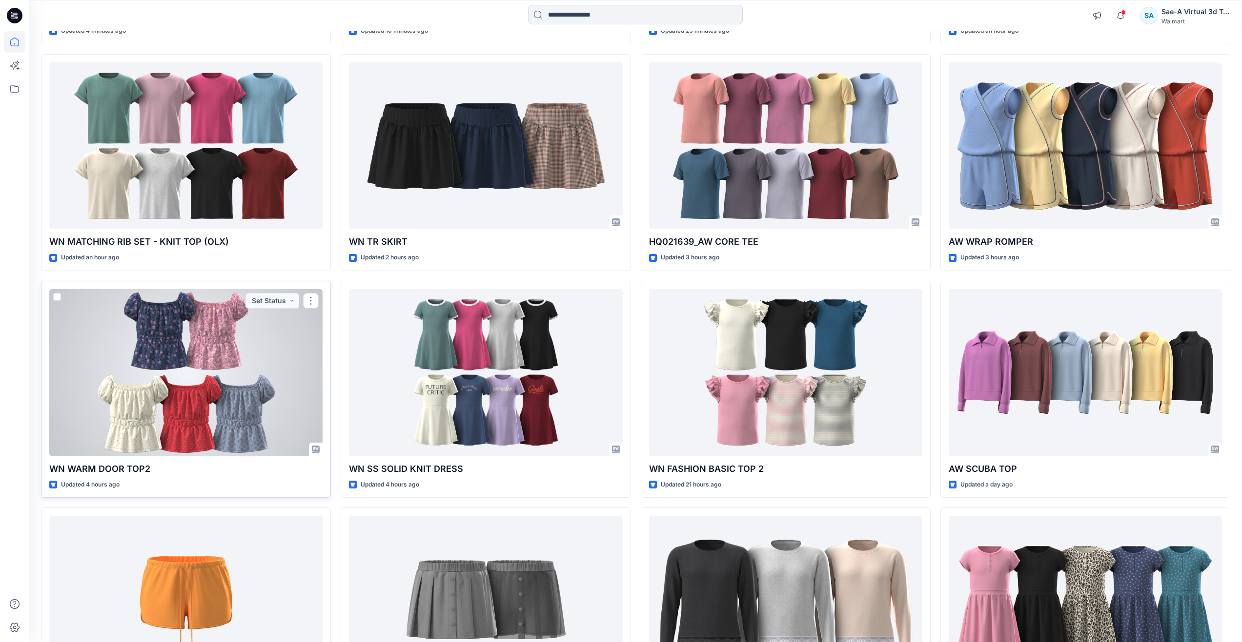
click at [148, 339] on div at bounding box center [185, 372] width 273 height 167
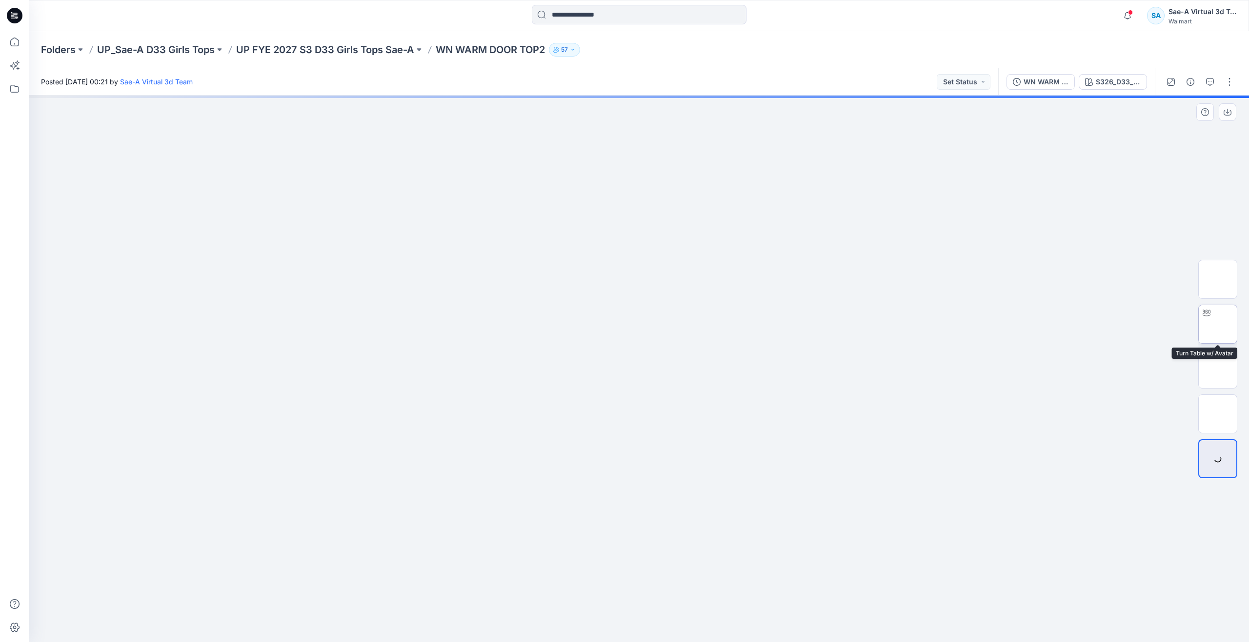
click at [1218, 324] on img at bounding box center [1218, 324] width 0 height 0
